Goal: Transaction & Acquisition: Purchase product/service

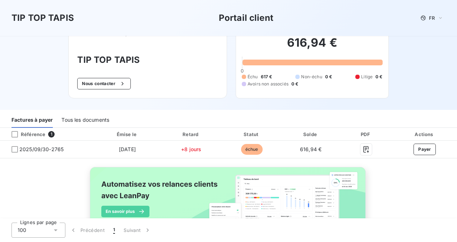
scroll to position [20, 0]
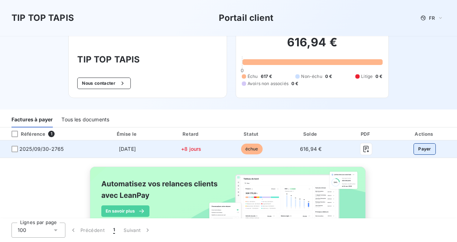
click at [415, 153] on button "Payer" at bounding box center [425, 149] width 22 height 12
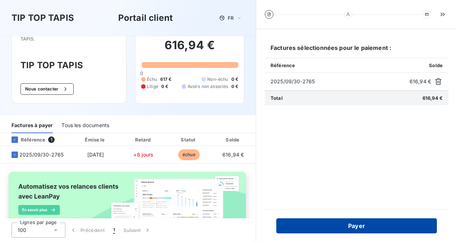
click at [342, 222] on button "Payer" at bounding box center [356, 226] width 161 height 15
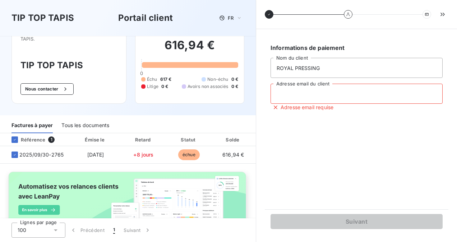
click at [312, 93] on input "Adresse email du client" at bounding box center [357, 94] width 172 height 20
type input "[EMAIL_ADDRESS][DOMAIN_NAME]"
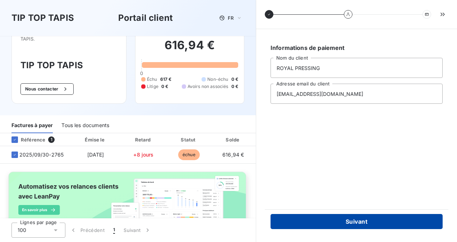
click at [362, 219] on button "Suivant" at bounding box center [357, 221] width 172 height 15
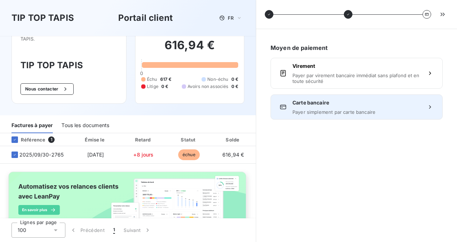
click at [325, 110] on span "Payer simplement par carte bancaire" at bounding box center [357, 112] width 128 height 6
